Goal: Navigation & Orientation: Understand site structure

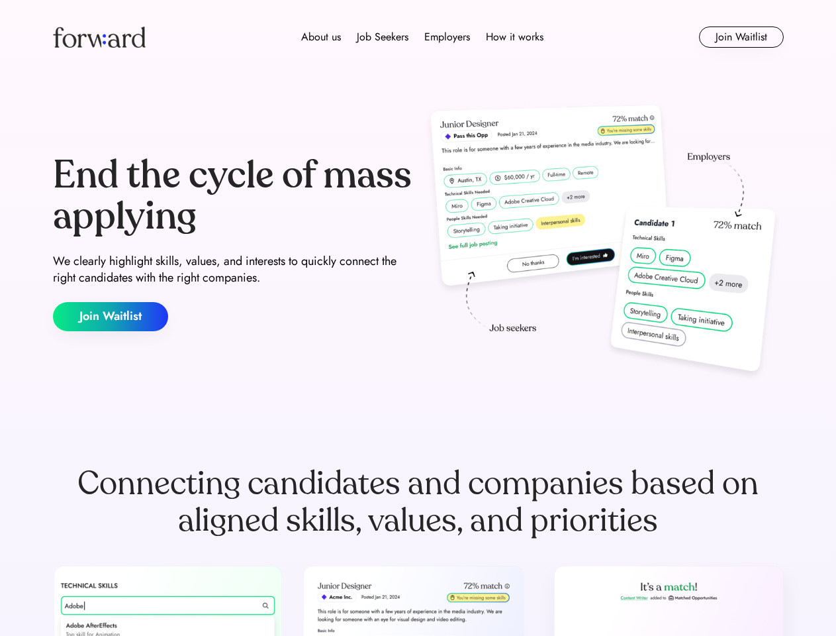
click at [418, 318] on div "End the cycle of mass applying We clearly highlight skills, values, and interes…" at bounding box center [418, 243] width 731 height 285
click at [418, 37] on div "About us Job Seekers Employers How it works" at bounding box center [423, 37] width 522 height 16
click at [99, 37] on img at bounding box center [99, 36] width 93 height 21
click at [422, 37] on div "About us Job Seekers Employers How it works" at bounding box center [423, 37] width 522 height 16
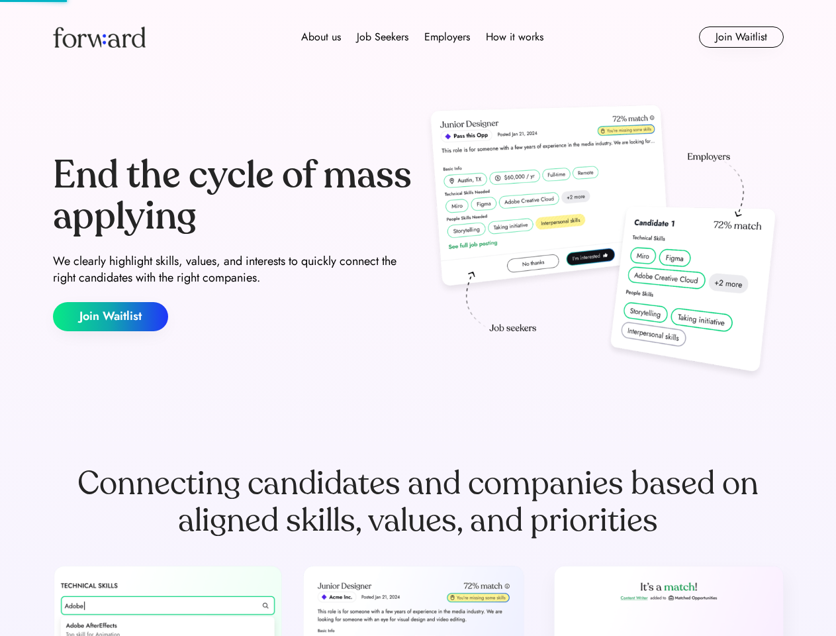
click at [321, 37] on div "About us" at bounding box center [321, 37] width 40 height 16
click at [383, 37] on div "Job Seekers" at bounding box center [383, 37] width 52 height 16
click at [447, 37] on div "Employers" at bounding box center [447, 37] width 46 height 16
click at [514, 37] on div "How it works" at bounding box center [515, 37] width 58 height 16
